Goal: Check status: Check status

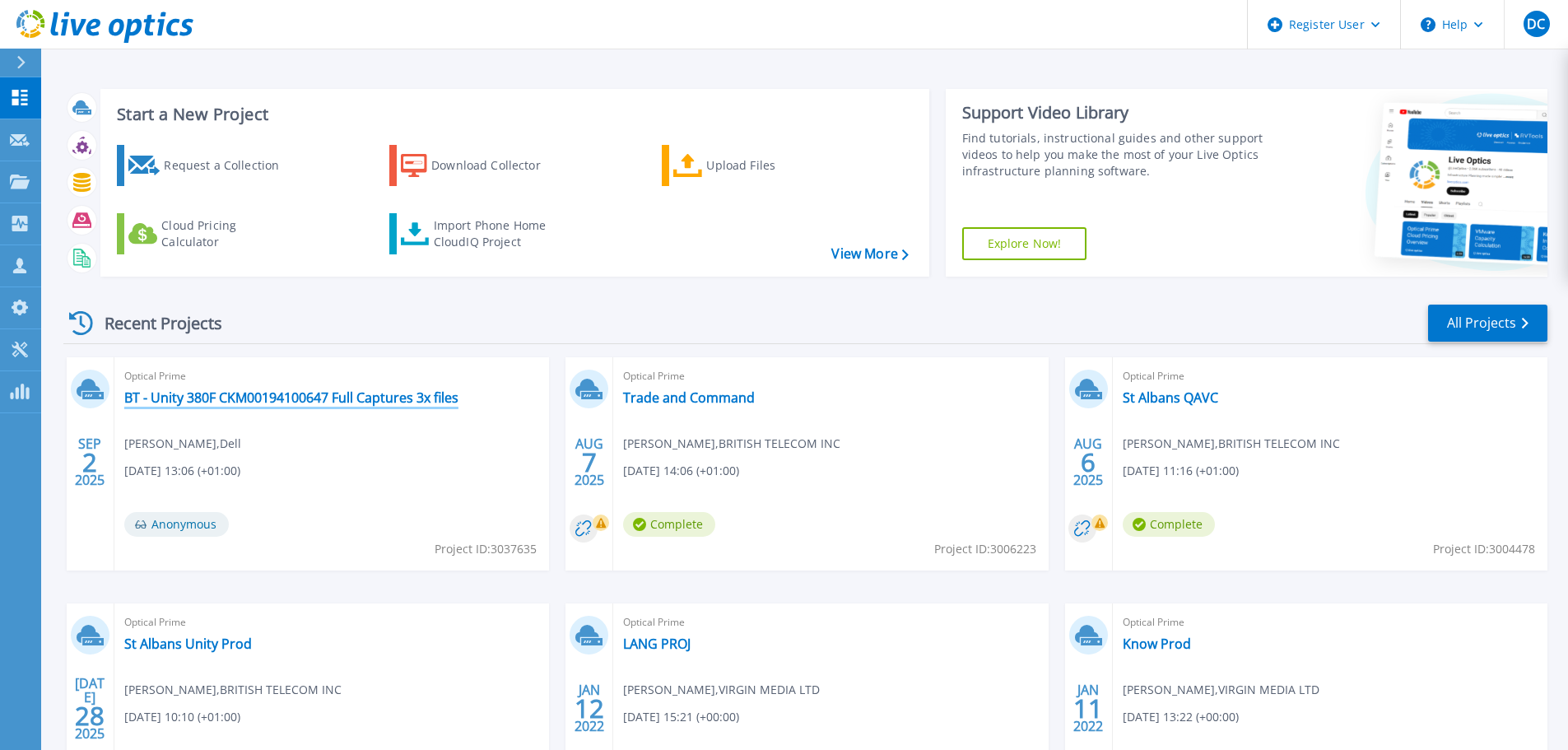
click at [330, 400] on link "BT - Unity 380F CKM00194100647 Full Captures 3x files" at bounding box center [291, 398] width 334 height 16
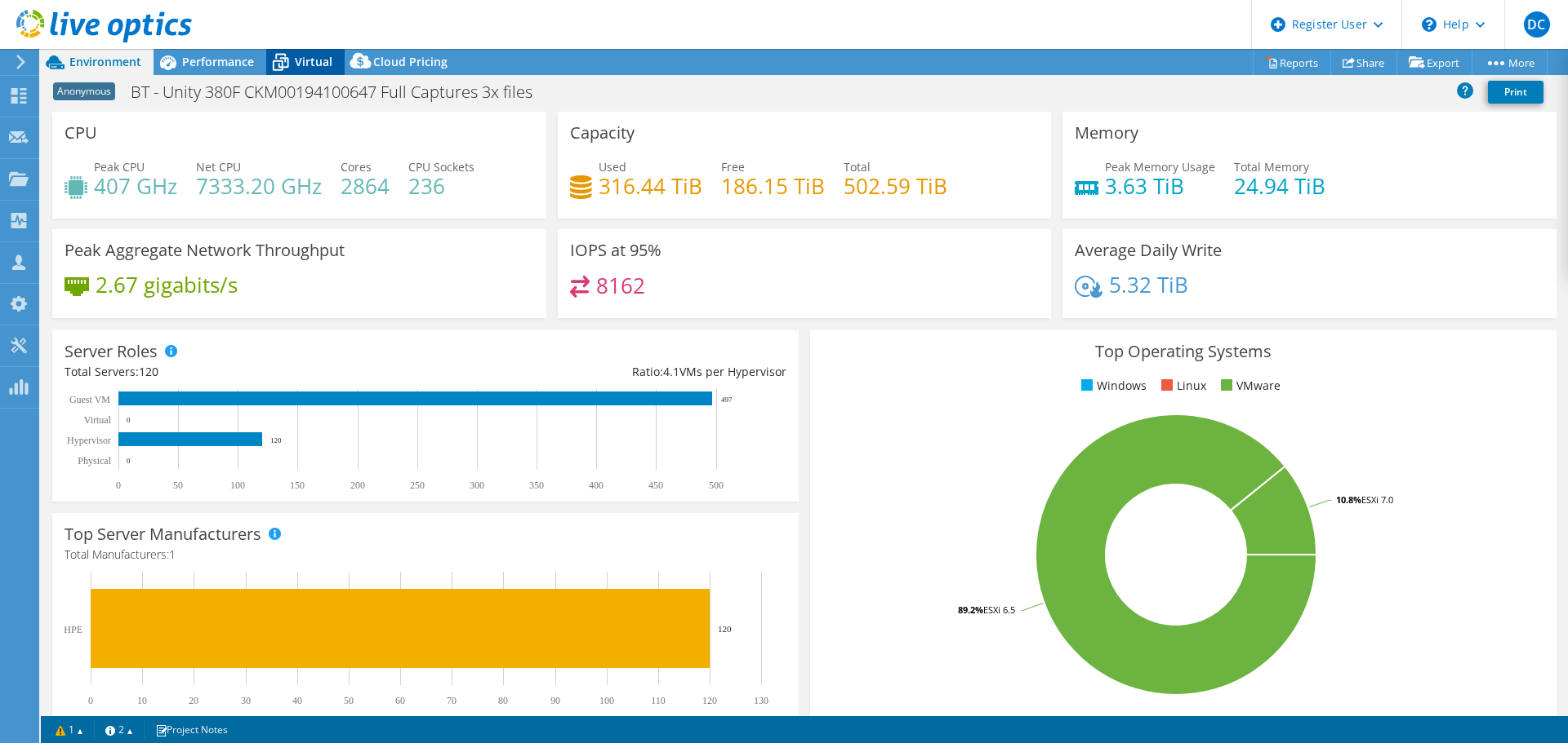
click at [289, 59] on icon at bounding box center [280, 62] width 29 height 29
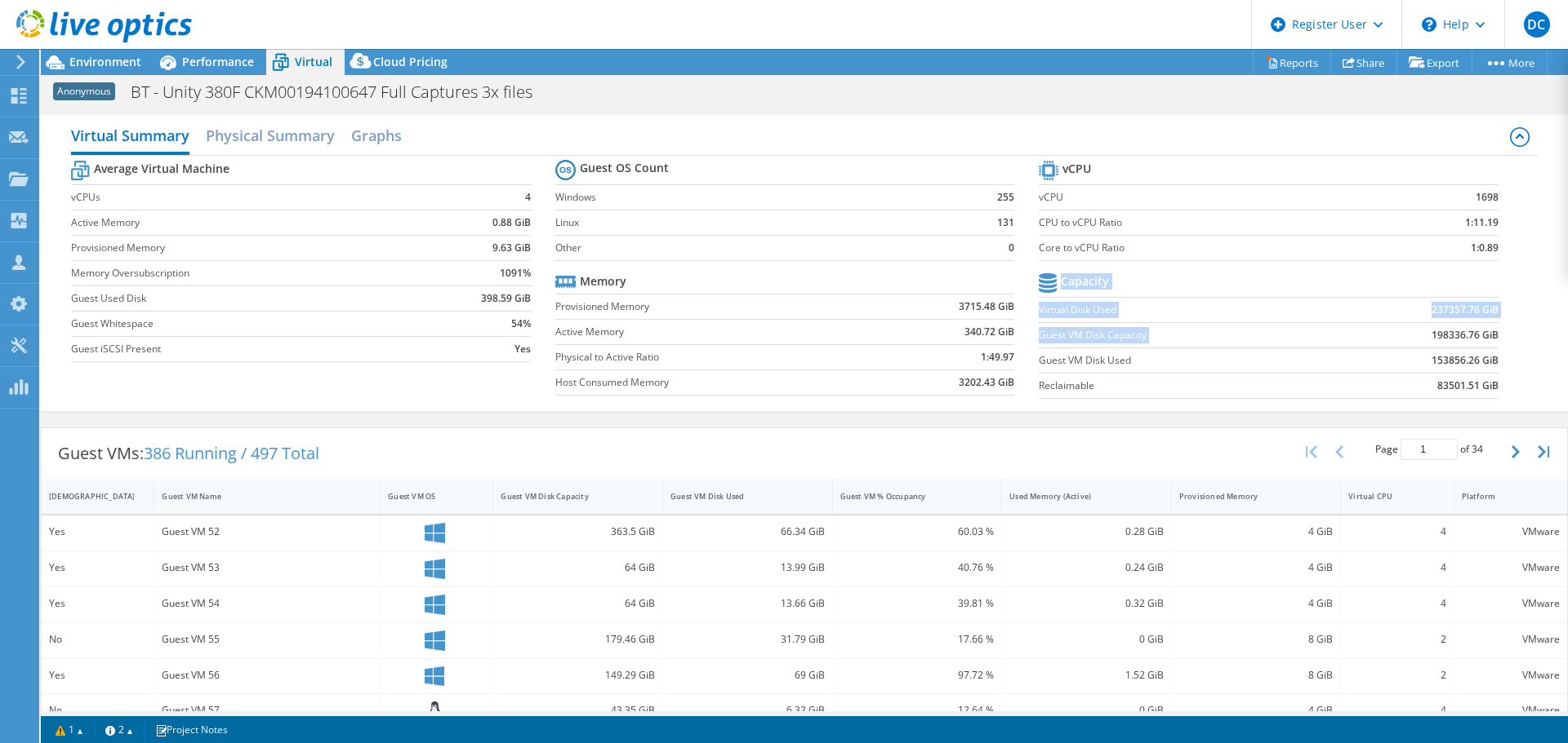
drag, startPoint x: 1490, startPoint y: 335, endPoint x: 1409, endPoint y: 336, distance: 81.0
click at [1409, 336] on section "vCPU vCPU 1698 CPU to vCPU Ratio 1:11.19 Core to vCPU Ratio 1:0.89 Capacity Vir…" at bounding box center [1281, 281] width 484 height 251
click at [1332, 355] on td "153856.26 GiB" at bounding box center [1414, 361] width 168 height 26
drag, startPoint x: 1420, startPoint y: 333, endPoint x: 1485, endPoint y: 337, distance: 65.1
click at [1485, 337] on b "198336.76 GiB" at bounding box center [1465, 335] width 67 height 16
